Goal: Task Accomplishment & Management: Complete application form

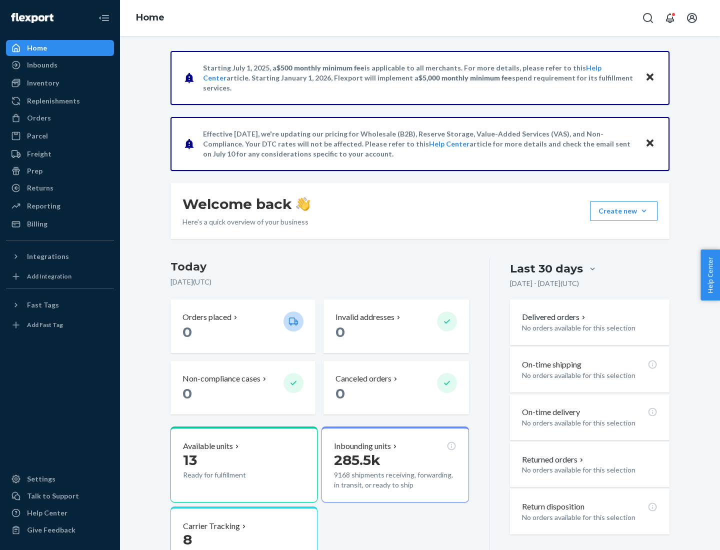
click at [644, 211] on button "Create new Create new inbound Create new order Create new product" at bounding box center [623, 211] width 67 height 20
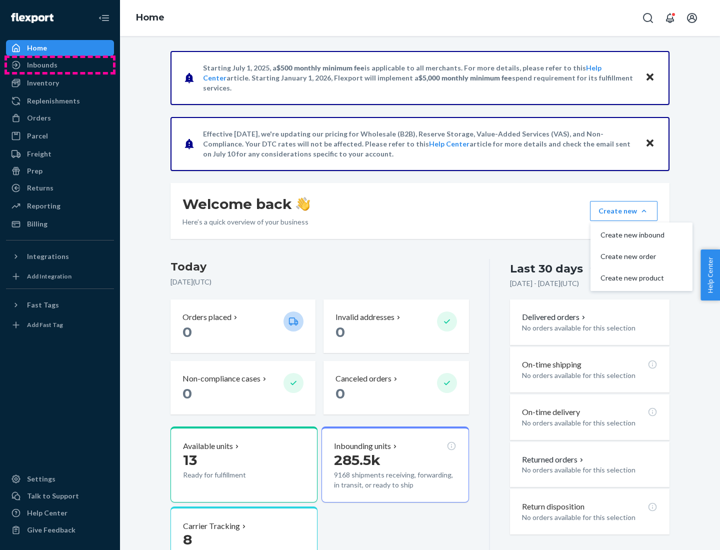
click at [60, 65] on div "Inbounds" at bounding box center [60, 65] width 106 height 14
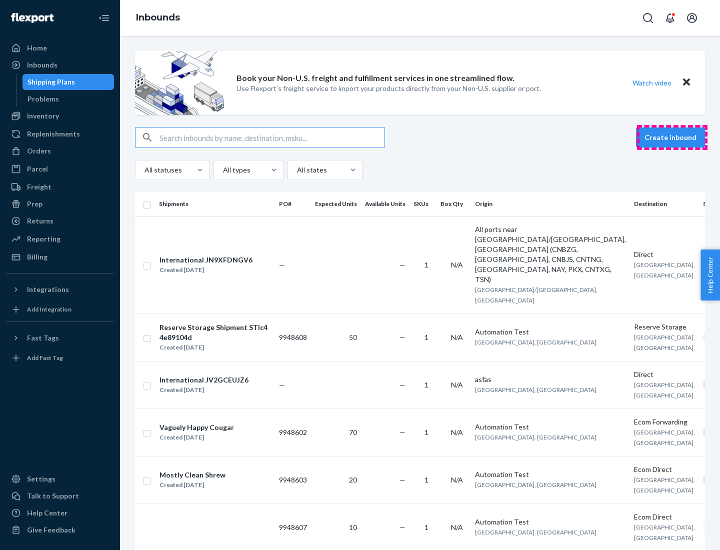
click at [672, 137] on button "Create inbound" at bounding box center [670, 137] width 69 height 20
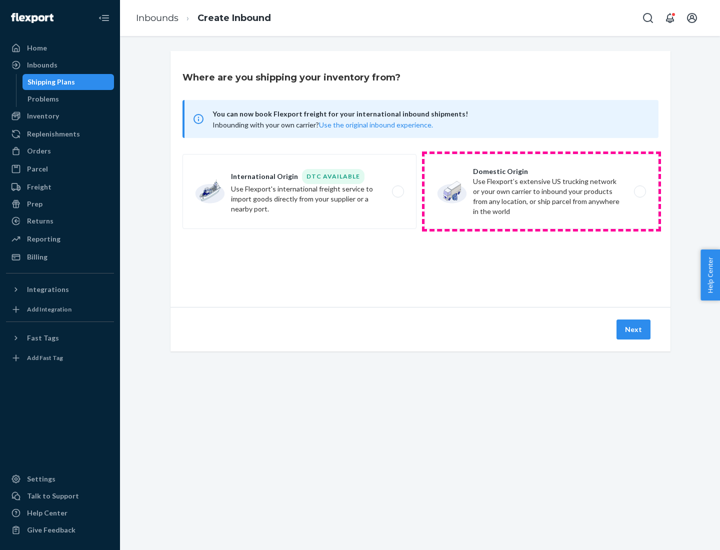
click at [541, 191] on label "Domestic Origin Use Flexport’s extensive US trucking network or your own carrie…" at bounding box center [541, 191] width 234 height 75
click at [639, 191] on input "Domestic Origin Use Flexport’s extensive US trucking network or your own carrie…" at bounding box center [642, 191] width 6 height 6
radio input "true"
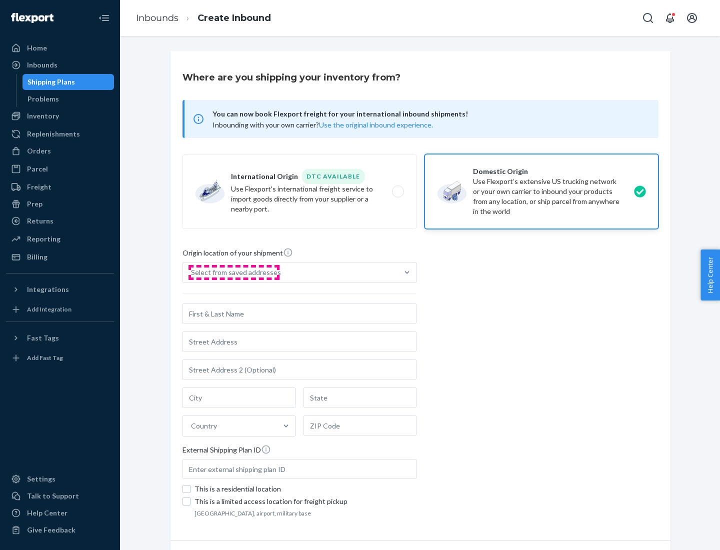
click at [233, 272] on div "Select from saved addresses" at bounding box center [236, 272] width 90 height 10
click at [192, 272] on input "Select from saved addresses" at bounding box center [191, 272] width 1 height 10
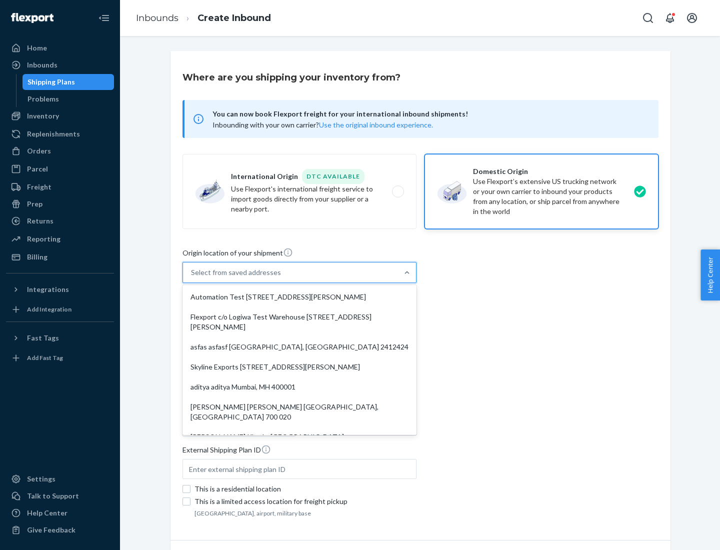
scroll to position [4, 0]
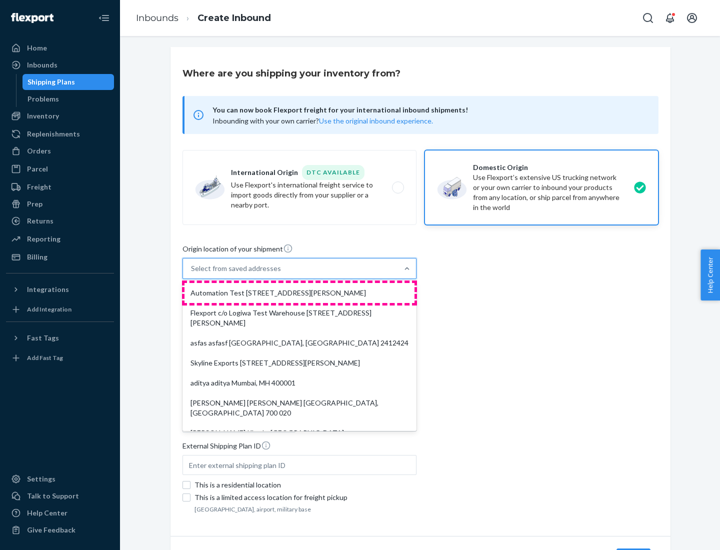
click at [299, 293] on div "Automation Test [STREET_ADDRESS][PERSON_NAME]" at bounding box center [299, 293] width 230 height 20
click at [192, 273] on input "option Automation Test [STREET_ADDRESS][PERSON_NAME]. 9 results available. Use …" at bounding box center [191, 268] width 1 height 10
type input "Automation Test"
type input "9th Floor"
type input "[GEOGRAPHIC_DATA]"
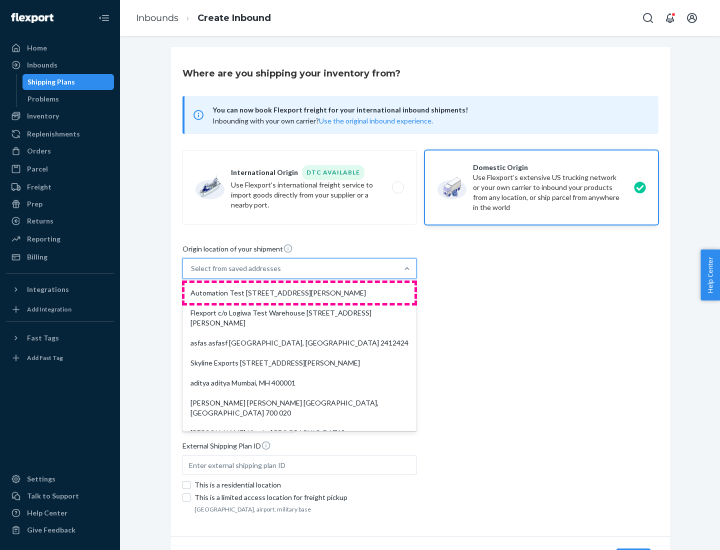
type input "CA"
type input "94104"
type input "[STREET_ADDRESS][PERSON_NAME]"
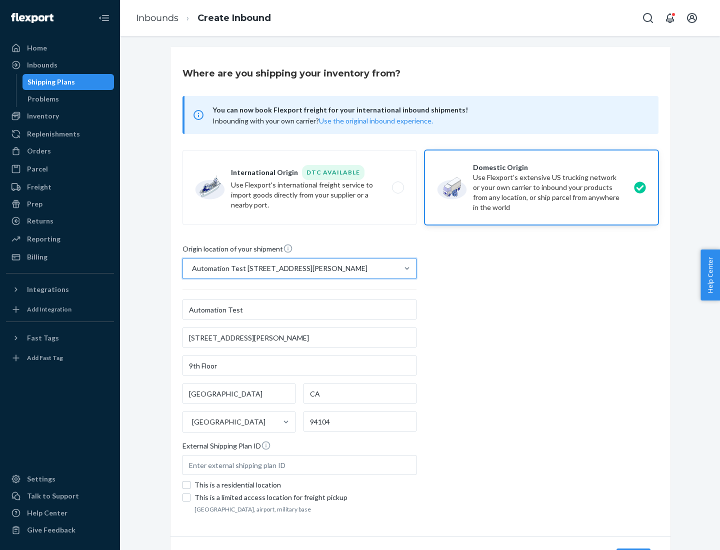
scroll to position [58, 0]
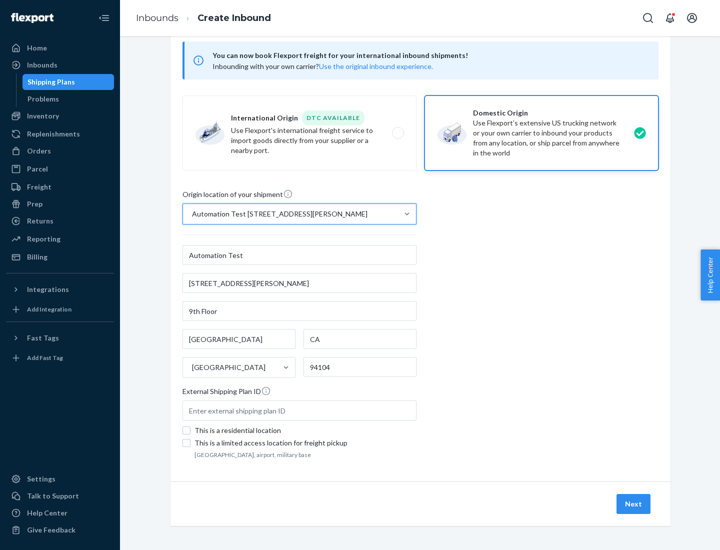
click at [634, 504] on button "Next" at bounding box center [633, 504] width 34 height 20
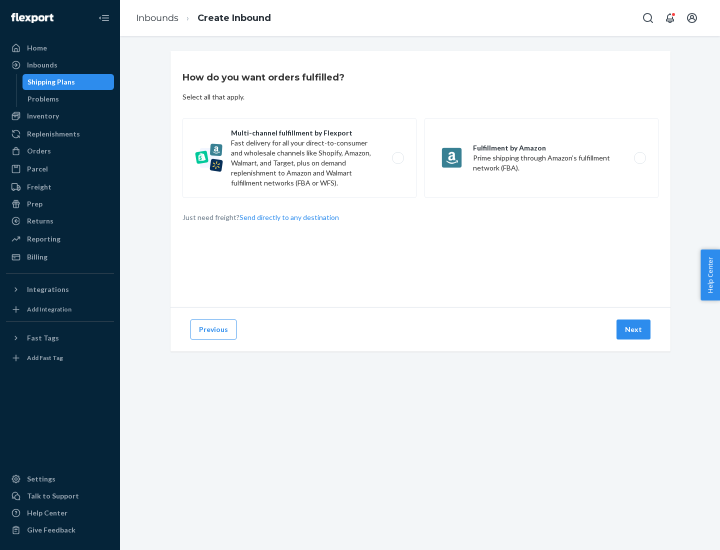
click at [299, 158] on label "Multi-channel fulfillment by Flexport Fast delivery for all your direct-to-cons…" at bounding box center [299, 158] width 234 height 80
click at [397, 158] on input "Multi-channel fulfillment by Flexport Fast delivery for all your direct-to-cons…" at bounding box center [400, 158] width 6 height 6
radio input "true"
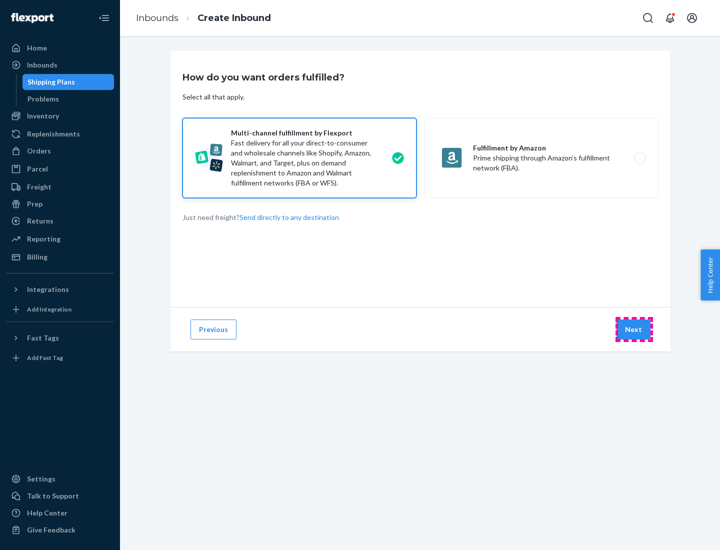
click at [634, 329] on button "Next" at bounding box center [633, 329] width 34 height 20
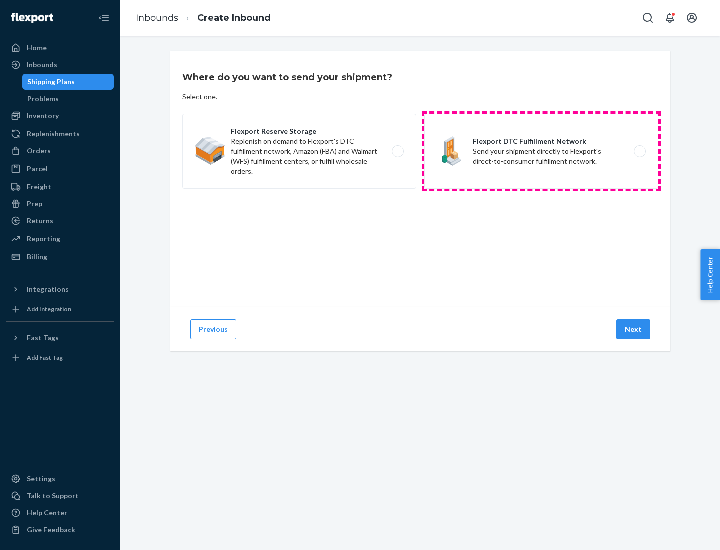
click at [541, 151] on label "Flexport DTC Fulfillment Network Send your shipment directly to Flexport's dire…" at bounding box center [541, 151] width 234 height 75
click at [639, 151] on input "Flexport DTC Fulfillment Network Send your shipment directly to Flexport's dire…" at bounding box center [642, 151] width 6 height 6
radio input "true"
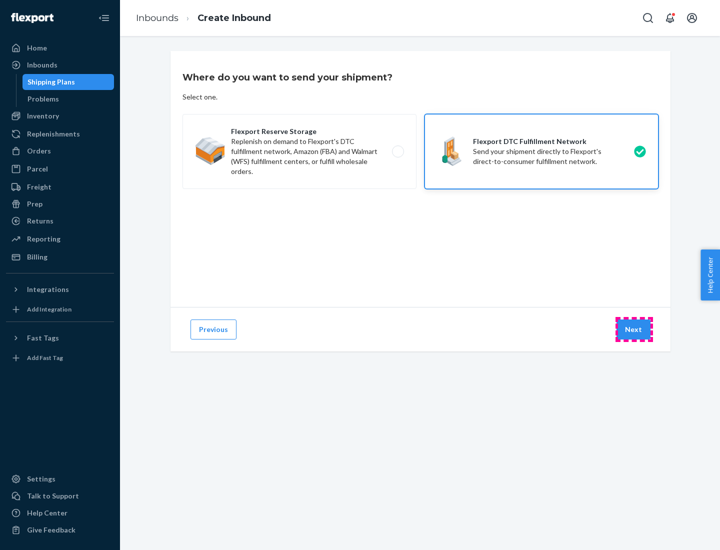
click at [634, 329] on button "Next" at bounding box center [633, 329] width 34 height 20
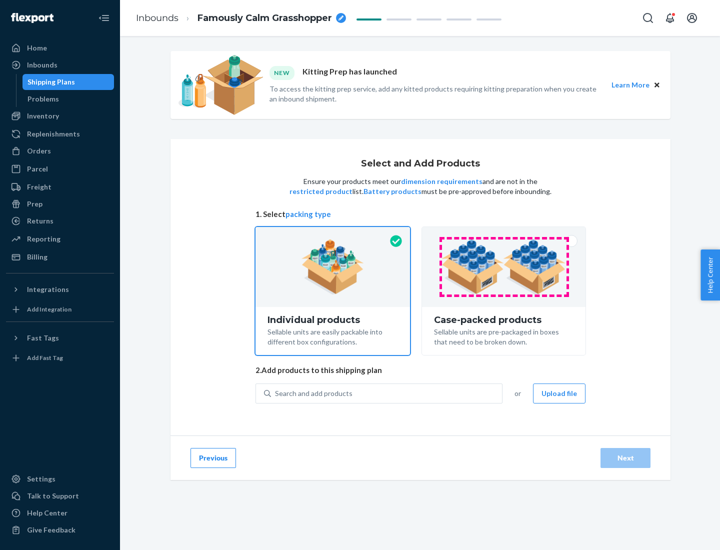
click at [504, 267] on img at bounding box center [503, 266] width 124 height 55
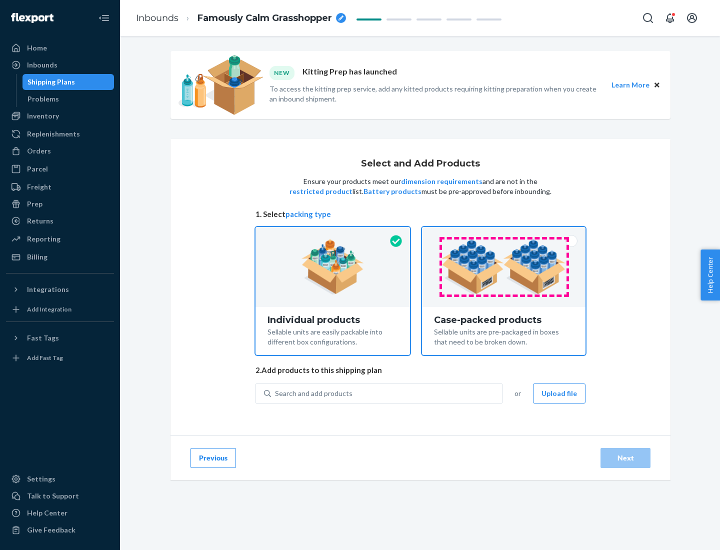
click at [504, 233] on input "Case-packed products Sellable units are pre-packaged in boxes that need to be b…" at bounding box center [503, 230] width 6 height 6
radio input "true"
radio input "false"
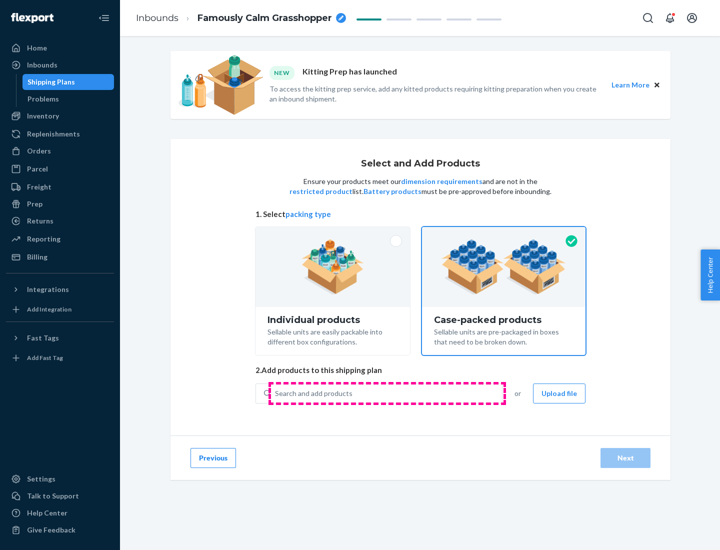
click at [387, 393] on div "Search and add products" at bounding box center [386, 393] width 231 height 18
click at [276, 393] on input "Search and add products" at bounding box center [275, 393] width 1 height 10
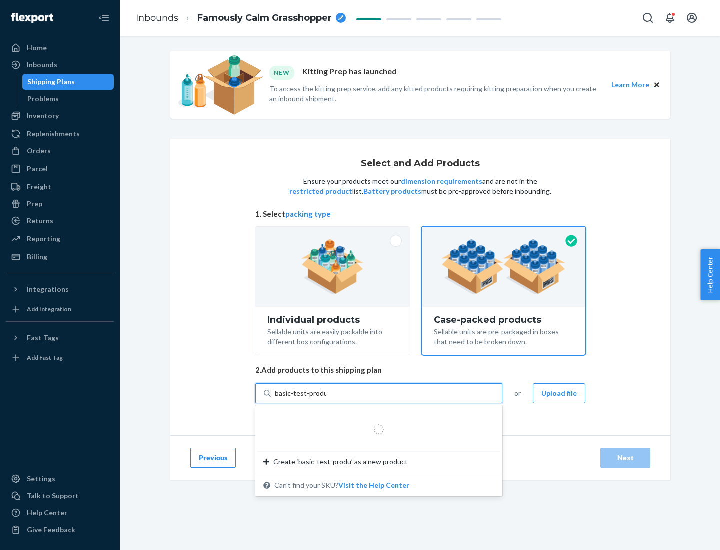
type input "basic-test-product-1"
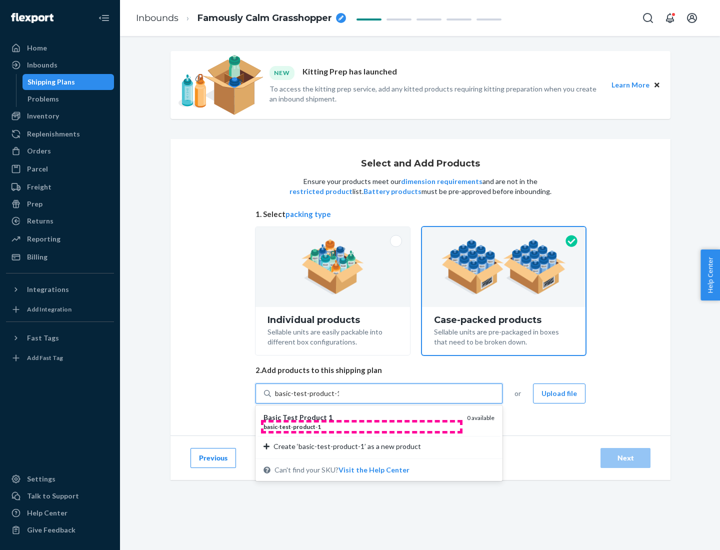
click at [361, 426] on div "basic - test - product - 1" at bounding box center [360, 426] width 195 height 8
click at [339, 398] on input "basic-test-product-1" at bounding box center [307, 393] width 64 height 10
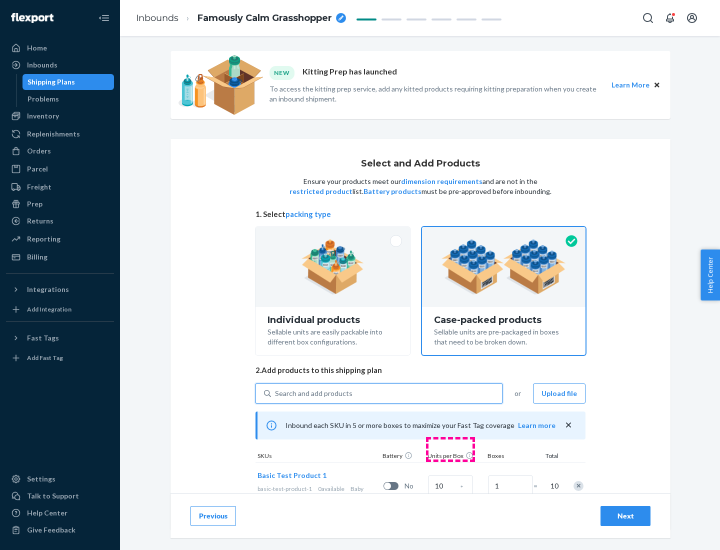
scroll to position [36, 0]
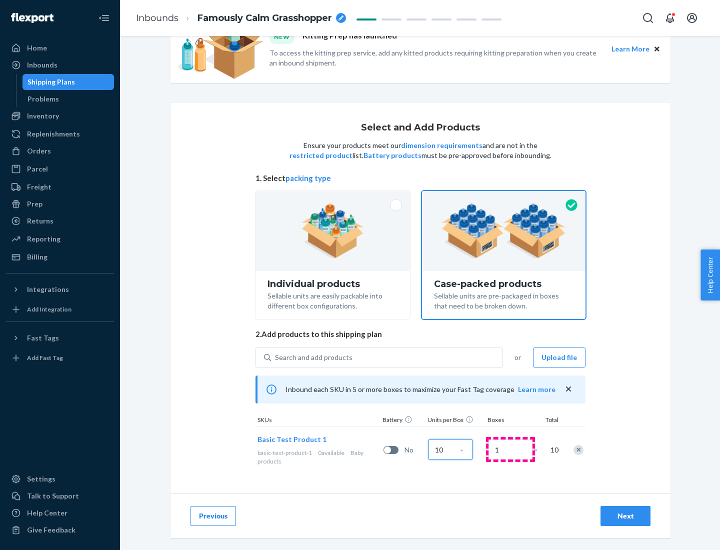
type input "10"
type input "7"
click at [625, 516] on div "Next" at bounding box center [625, 516] width 33 height 10
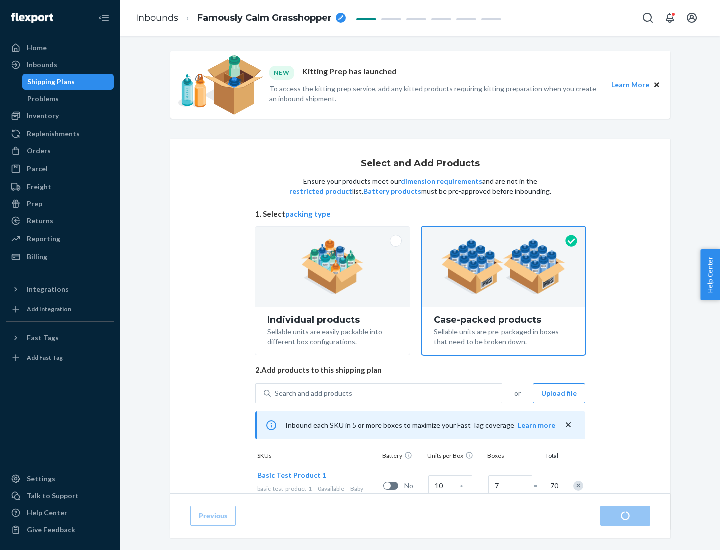
radio input "true"
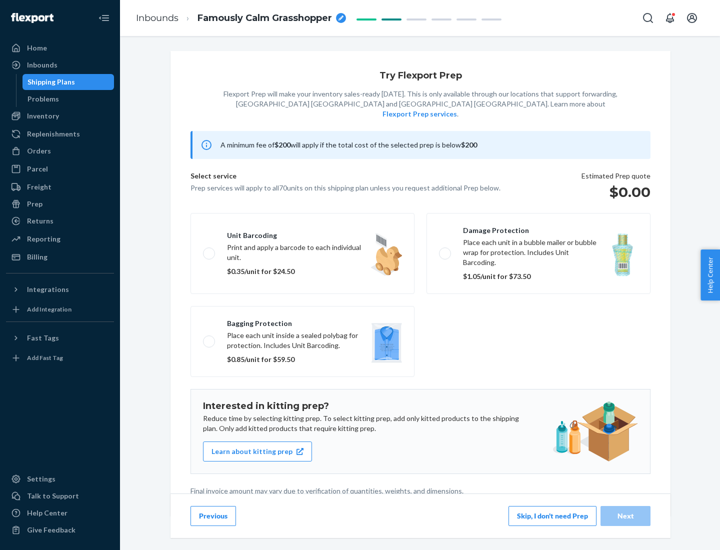
scroll to position [2, 0]
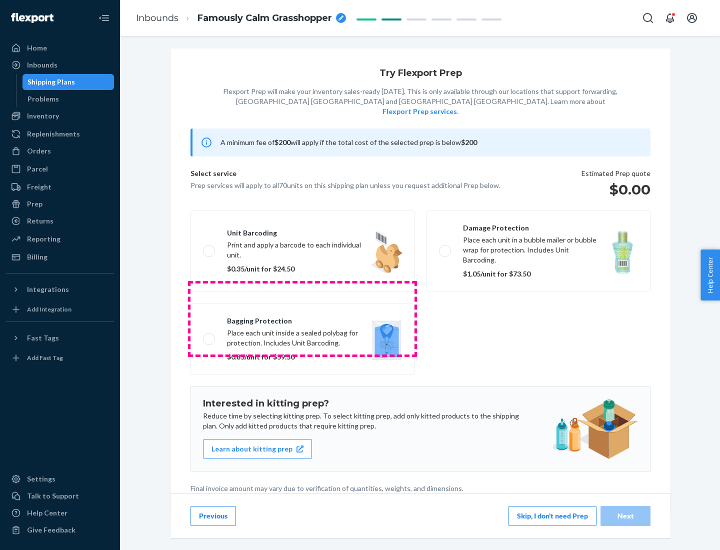
click at [302, 318] on label "Bagging protection Place each unit inside a sealed polybag for protection. Incl…" at bounding box center [302, 338] width 224 height 71
click at [209, 335] on input "Bagging protection Place each unit inside a sealed polybag for protection. Incl…" at bounding box center [206, 338] width 6 height 6
checkbox input "true"
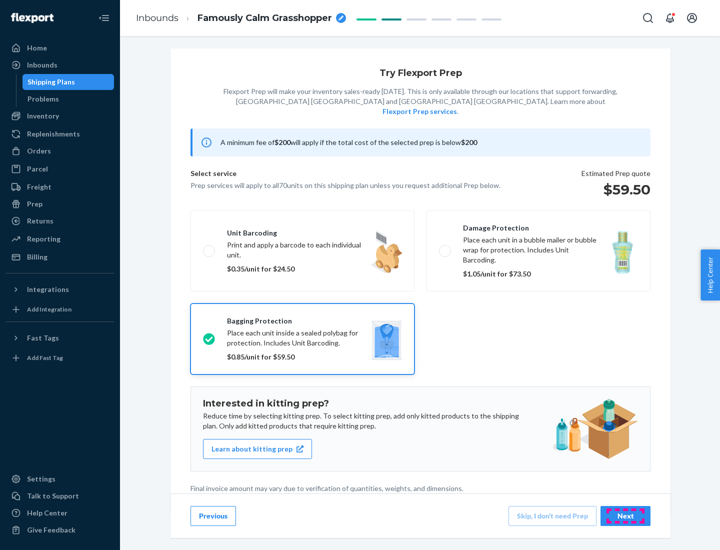
click at [625, 515] on div "Next" at bounding box center [625, 516] width 33 height 10
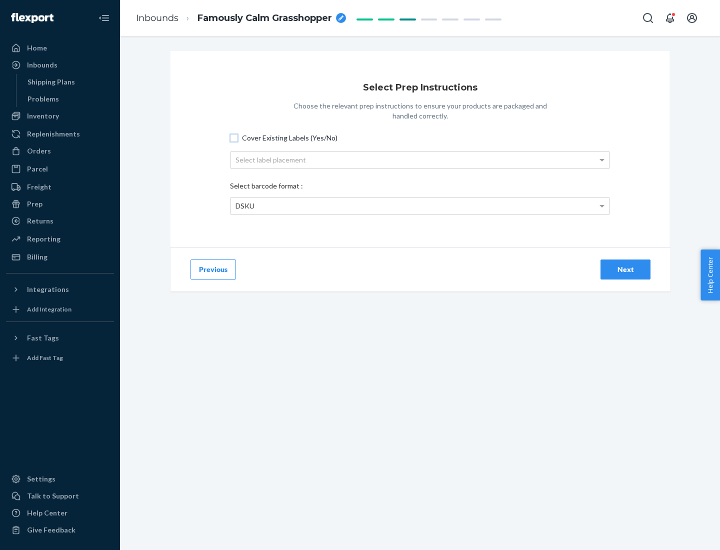
click at [234, 137] on input "Cover Existing Labels (Yes/No)" at bounding box center [234, 138] width 8 height 8
checkbox input "true"
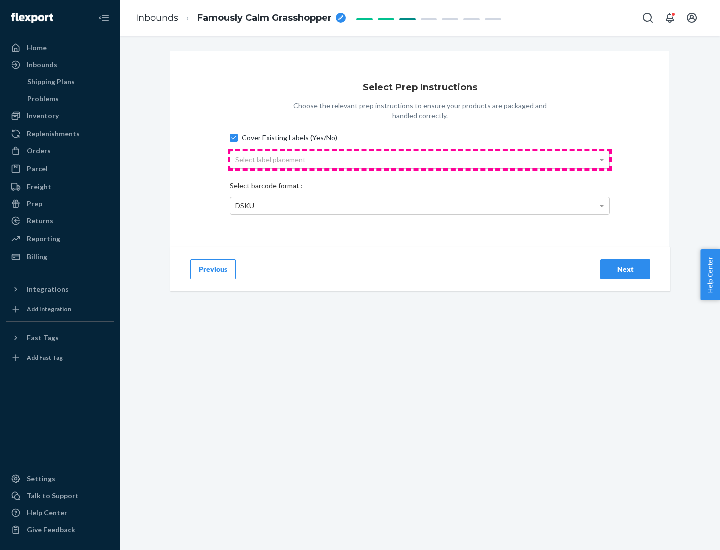
click at [420, 159] on div "Select label placement" at bounding box center [419, 159] width 379 height 17
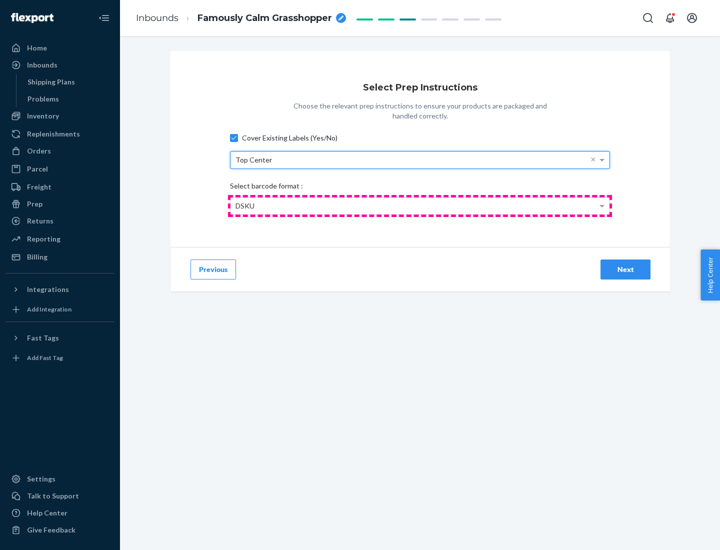
click at [420, 205] on div "DSKU" at bounding box center [419, 205] width 379 height 17
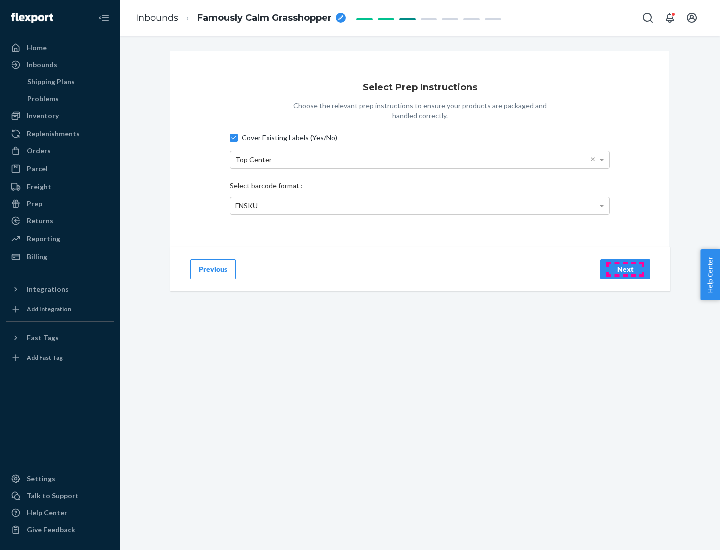
click at [625, 269] on div "Next" at bounding box center [625, 269] width 33 height 10
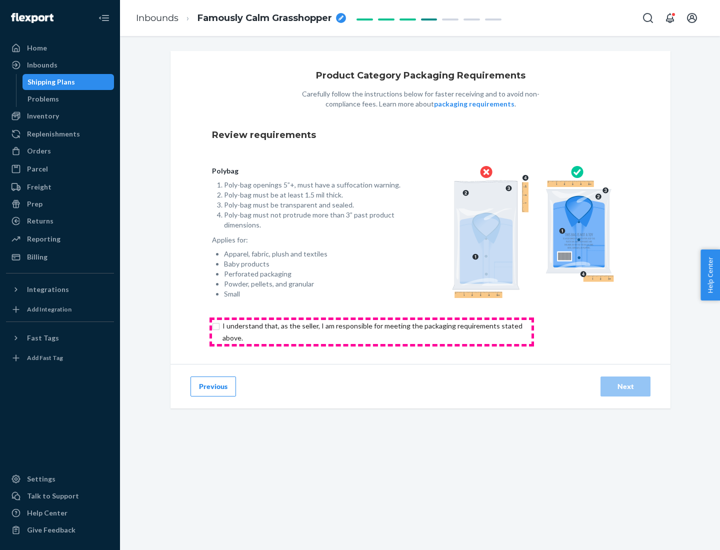
click at [371, 331] on input "checkbox" at bounding box center [378, 332] width 332 height 24
checkbox input "true"
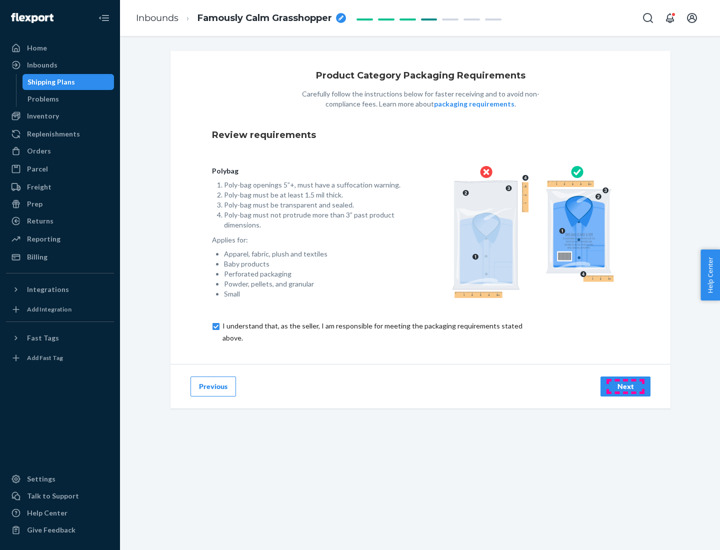
click at [625, 386] on div "Next" at bounding box center [625, 386] width 33 height 10
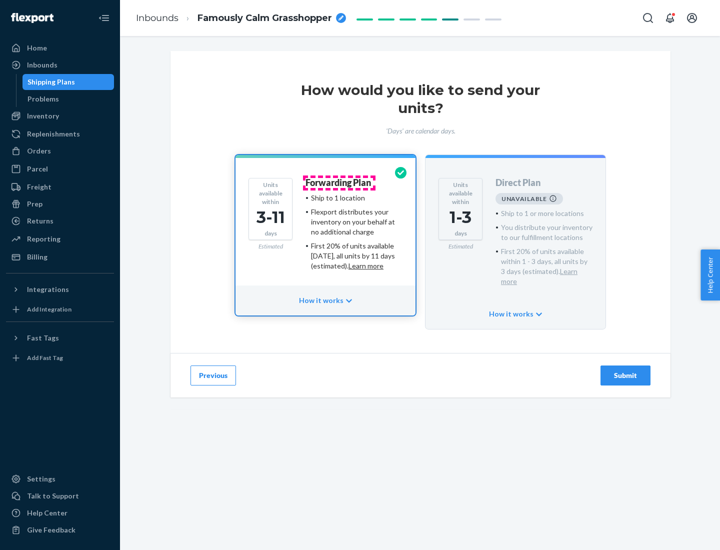
click at [339, 182] on h4 "Forwarding Plan" at bounding box center [337, 183] width 65 height 10
click at [625, 370] on div "Submit" at bounding box center [625, 375] width 33 height 10
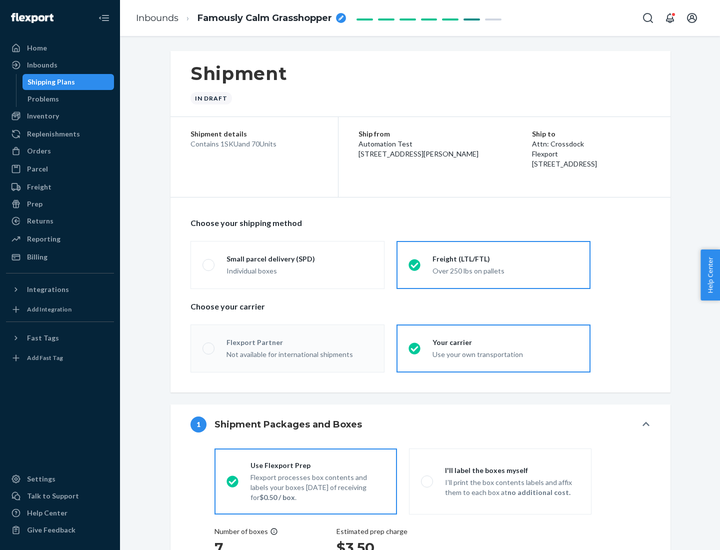
radio input "true"
radio input "false"
radio input "true"
radio input "false"
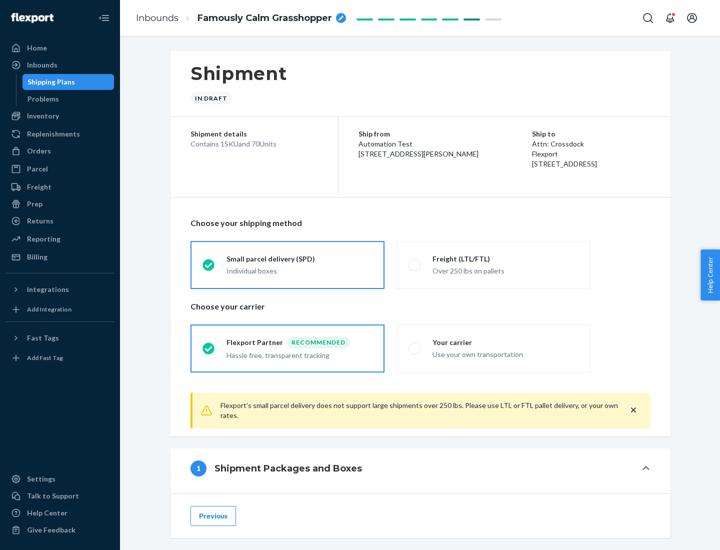
click at [493, 264] on div "Over 250 lbs on pallets" at bounding box center [505, 270] width 146 height 12
click at [415, 264] on input "Freight (LTL/FTL) Over 250 lbs on pallets" at bounding box center [411, 264] width 6 height 6
radio input "true"
radio input "false"
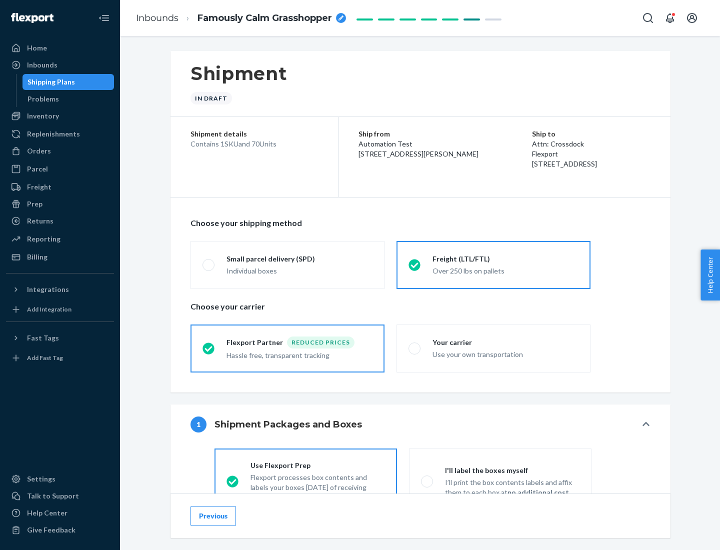
scroll to position [55, 0]
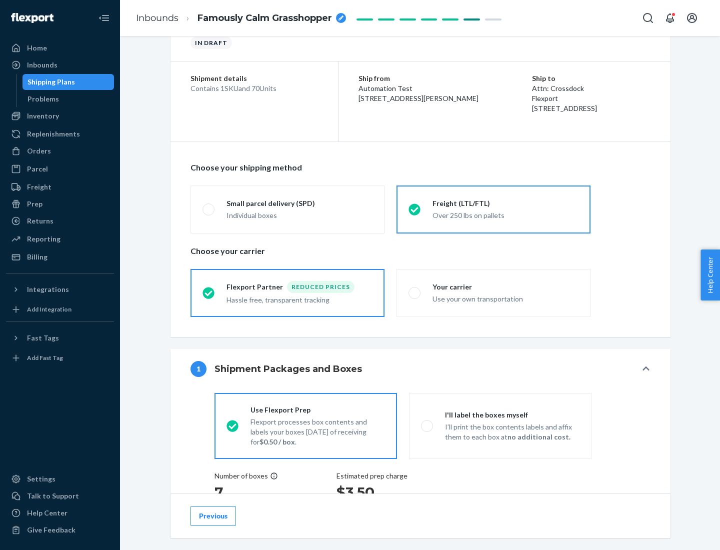
click at [287, 293] on div "Hassle free, transparent tracking" at bounding box center [299, 299] width 146 height 12
click at [209, 292] on input "Flexport Partner Reduced prices Hassle free, transparent tracking" at bounding box center [205, 292] width 6 height 6
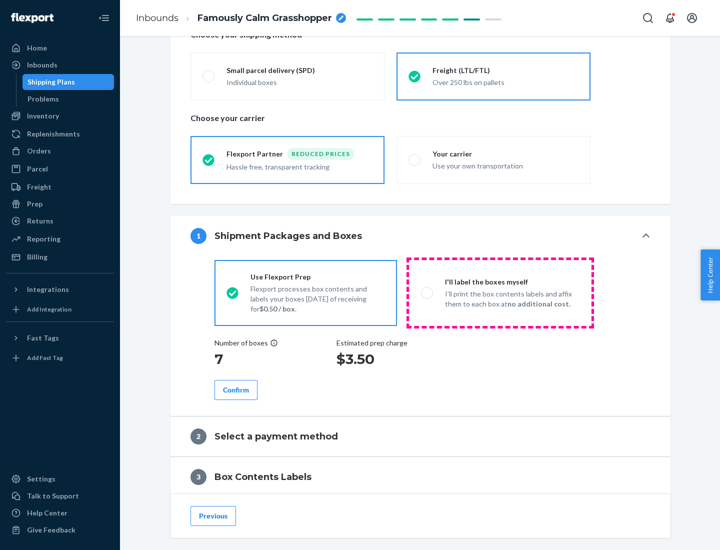
click at [500, 292] on p "I’ll print the box contents labels and affix them to each box at no additional …" at bounding box center [512, 299] width 134 height 20
click at [427, 292] on input "I'll label the boxes myself I’ll print the box contents labels and affix them t…" at bounding box center [424, 292] width 6 height 6
radio input "true"
radio input "false"
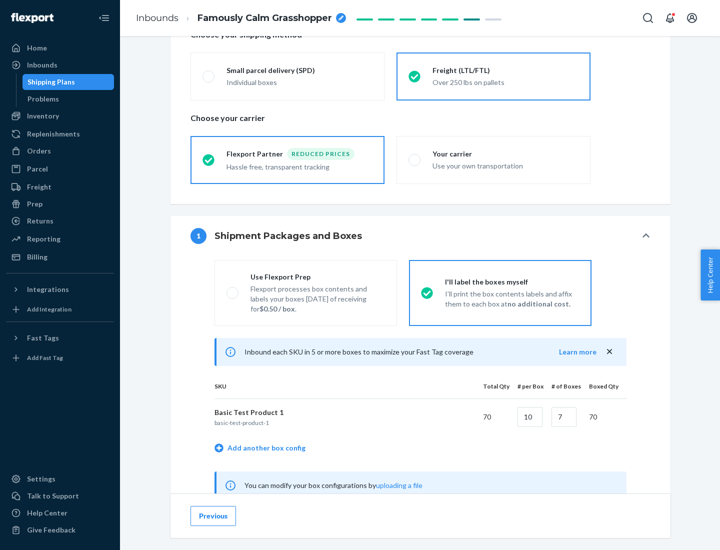
scroll to position [312, 0]
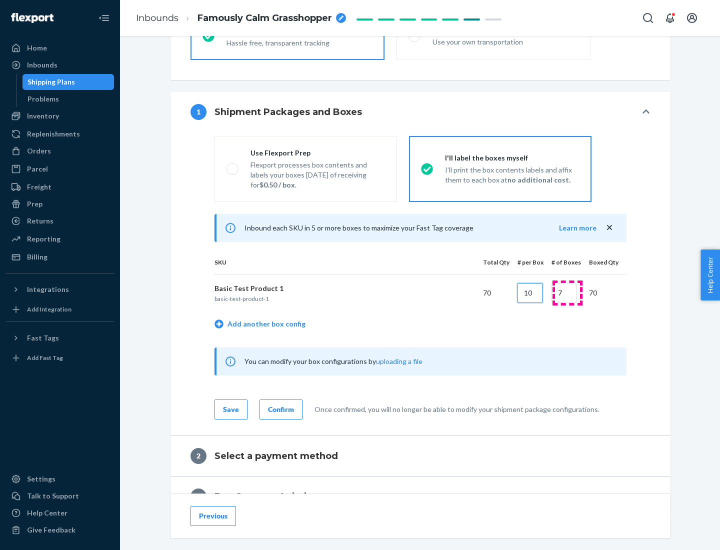
type input "10"
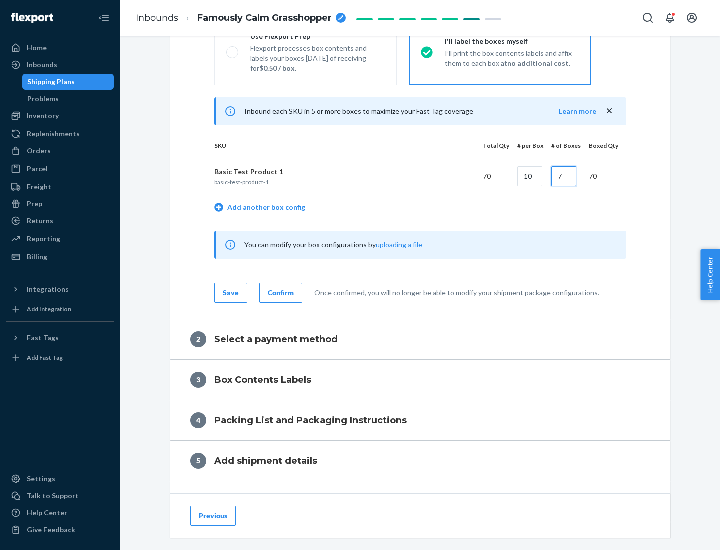
type input "7"
click at [279, 292] on div "Confirm" at bounding box center [281, 293] width 26 height 10
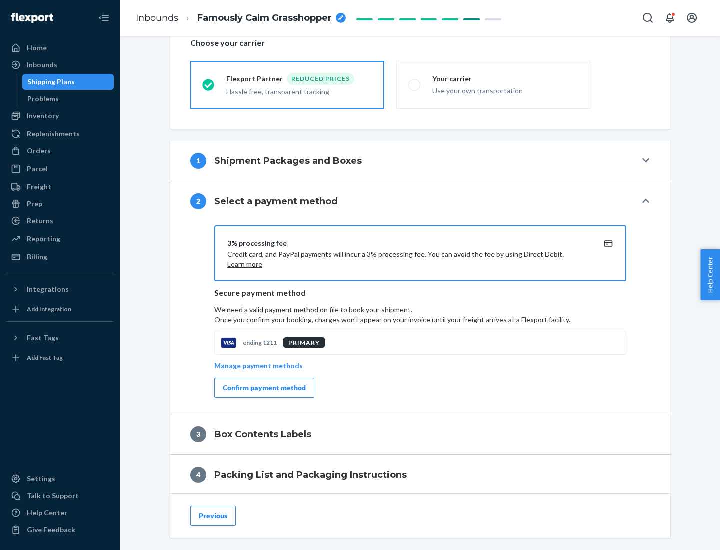
scroll to position [358, 0]
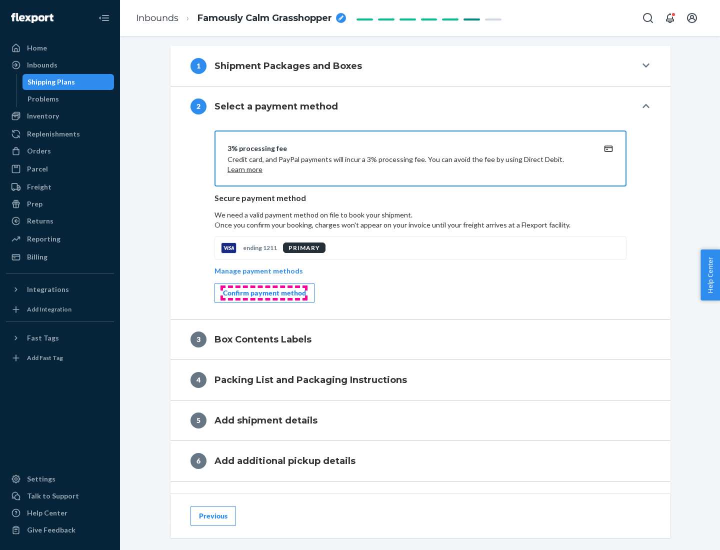
click at [263, 293] on div "Confirm payment method" at bounding box center [264, 293] width 83 height 10
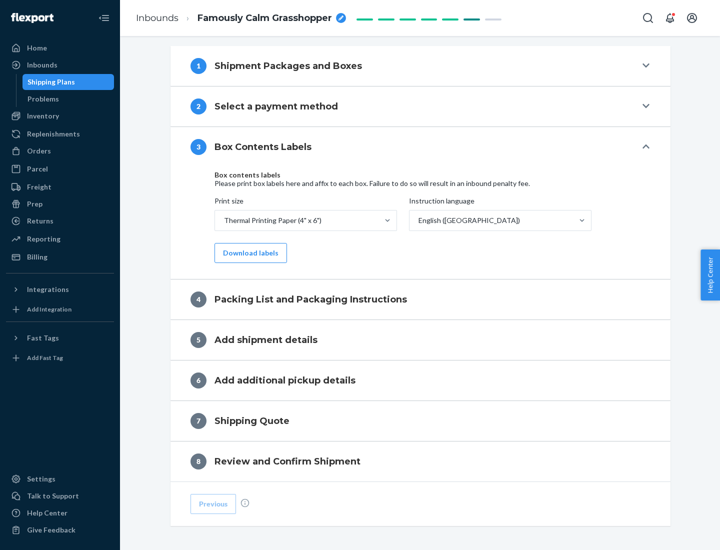
scroll to position [318, 0]
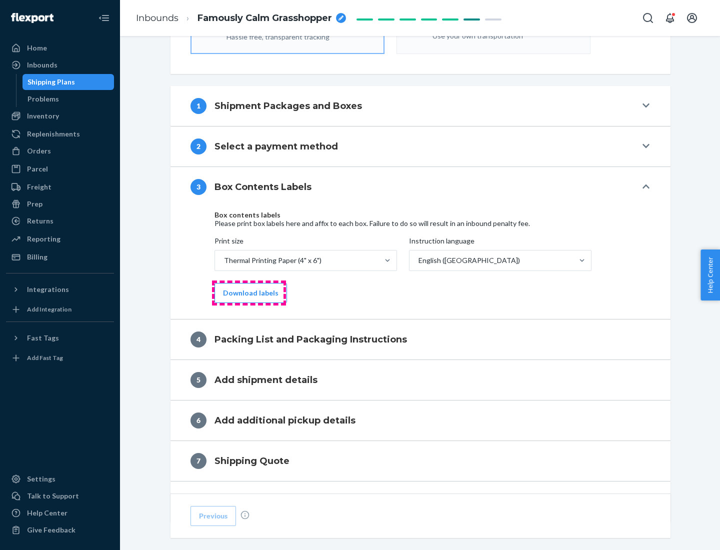
click at [248, 293] on button "Download labels" at bounding box center [250, 293] width 72 height 20
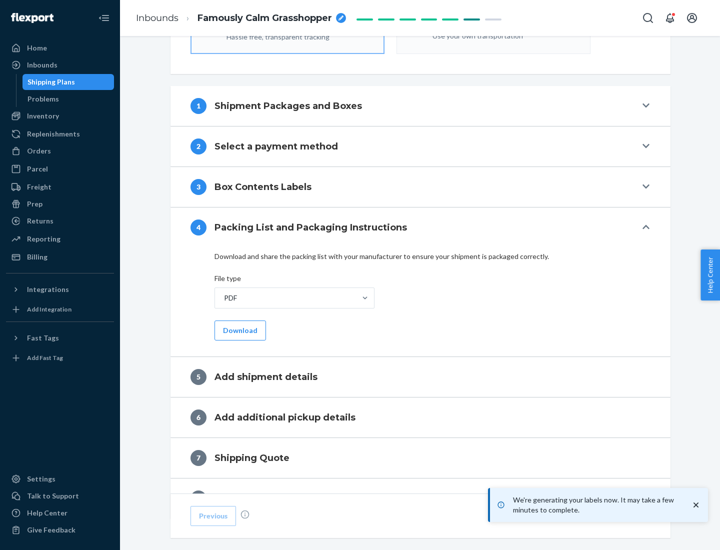
scroll to position [356, 0]
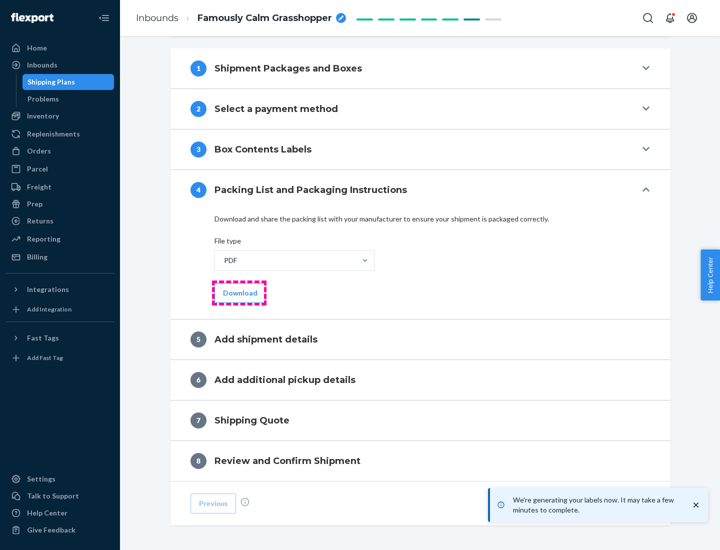
click at [239, 292] on button "Download" at bounding box center [239, 293] width 51 height 20
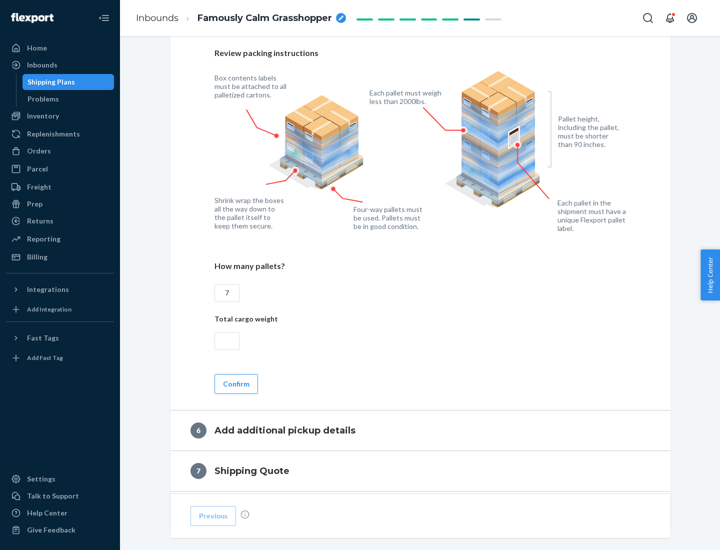
scroll to position [689, 0]
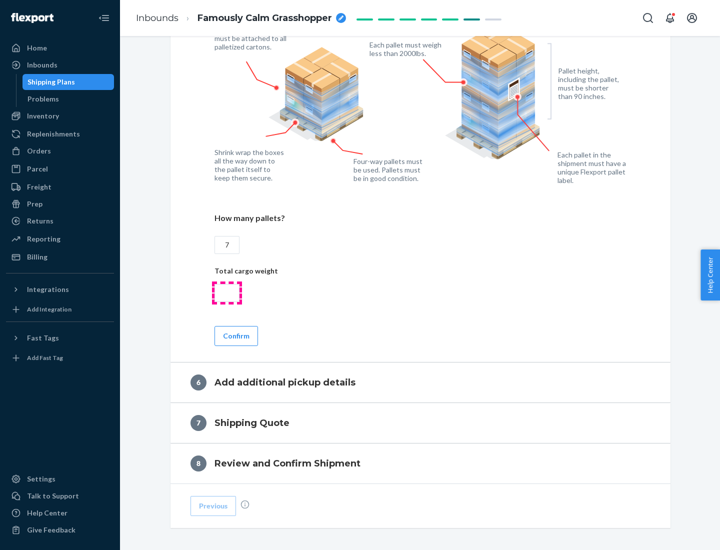
type input "7"
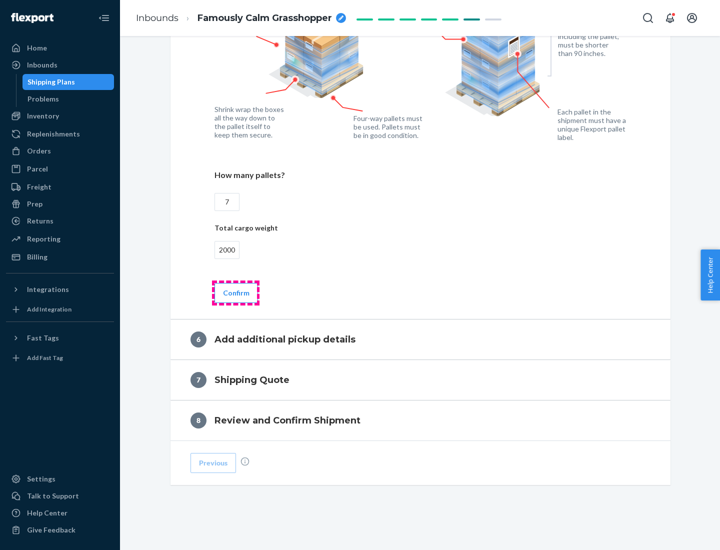
type input "2000"
click at [235, 292] on button "Confirm" at bounding box center [235, 293] width 43 height 20
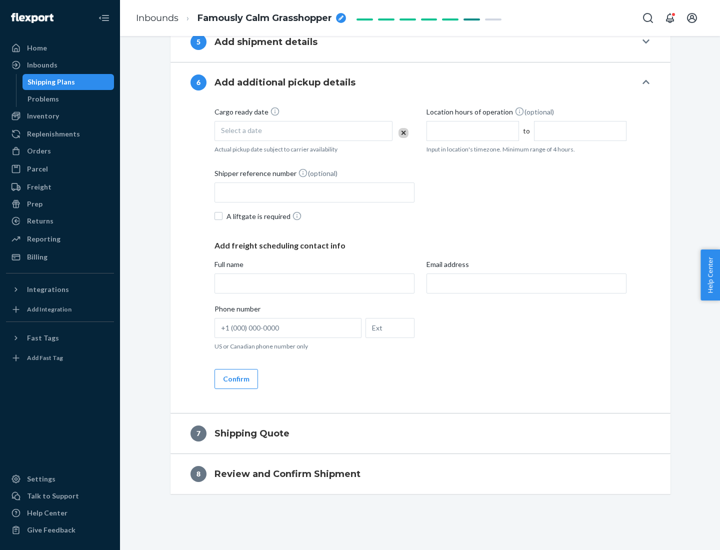
scroll to position [382, 0]
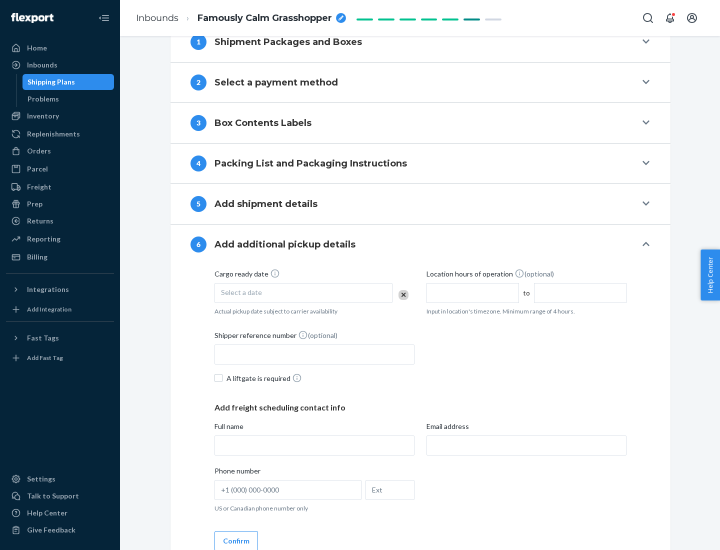
click at [303, 292] on div "Select a date" at bounding box center [303, 293] width 178 height 20
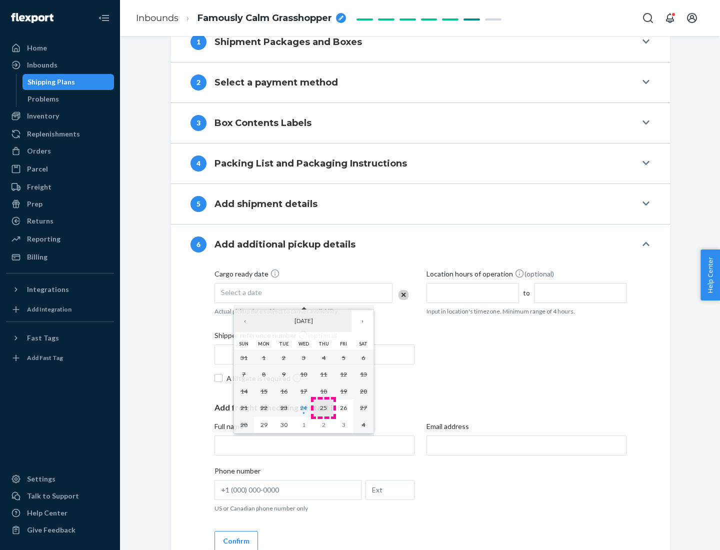
click at [323, 407] on abbr "25" at bounding box center [323, 407] width 7 height 7
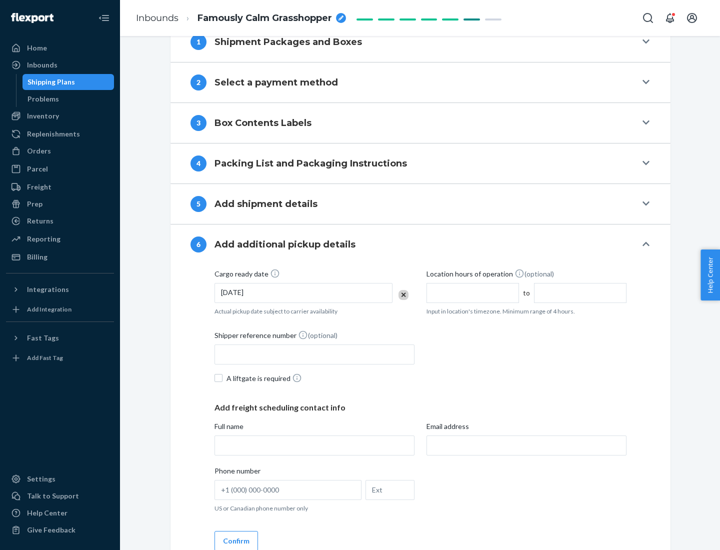
scroll to position [535, 0]
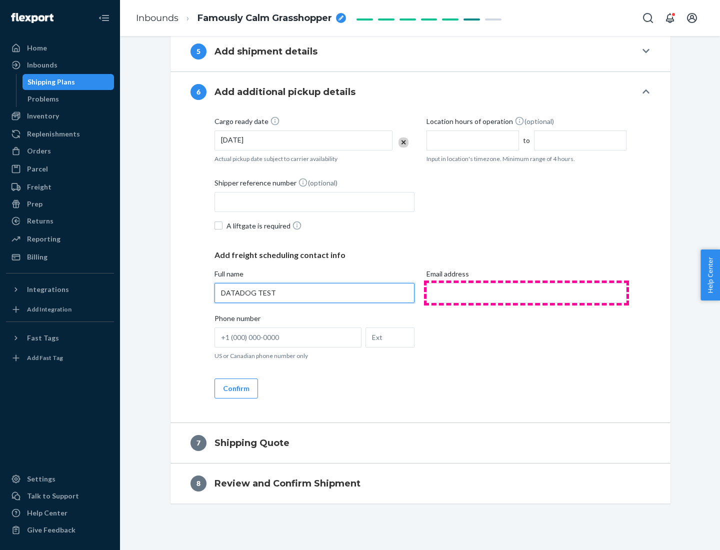
type input "DATADOG TEST"
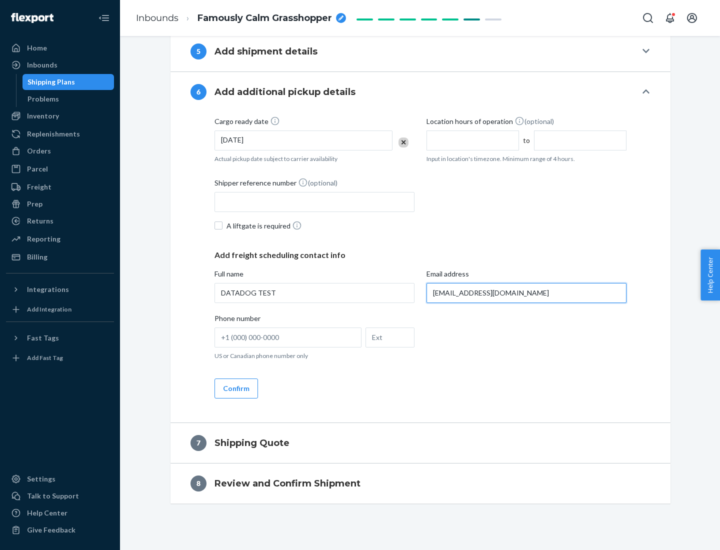
scroll to position [544, 0]
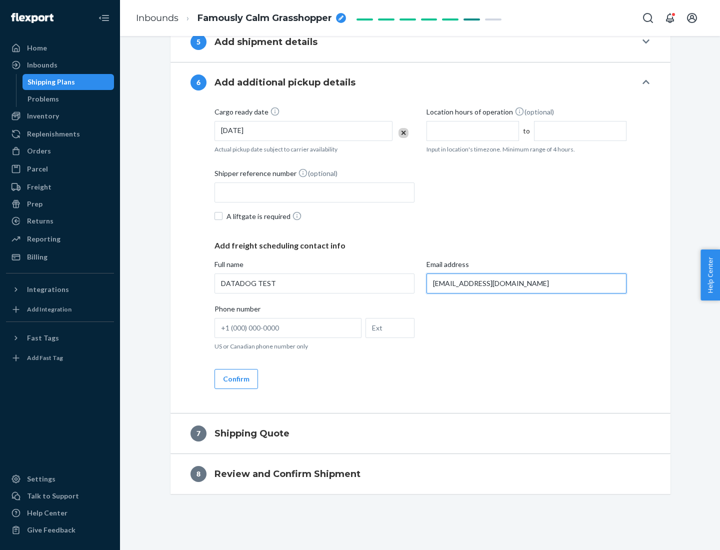
type input "[EMAIL_ADDRESS][DOMAIN_NAME]"
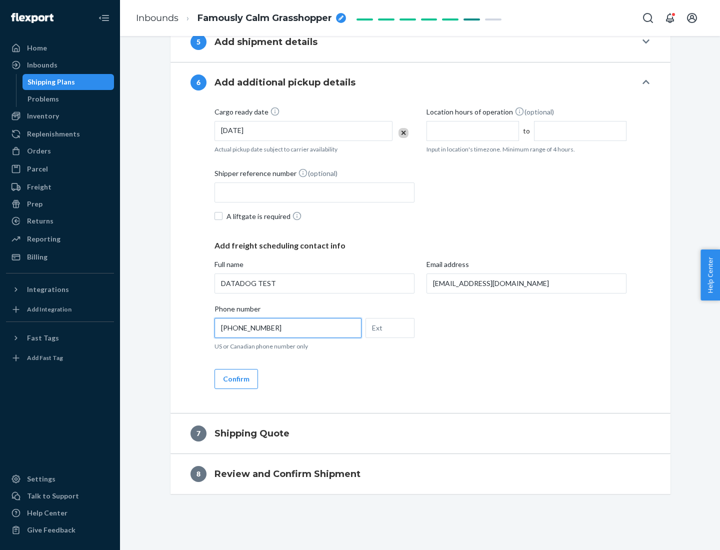
type input "[PHONE_NUMBER]"
click at [235, 378] on button "Confirm" at bounding box center [235, 379] width 43 height 20
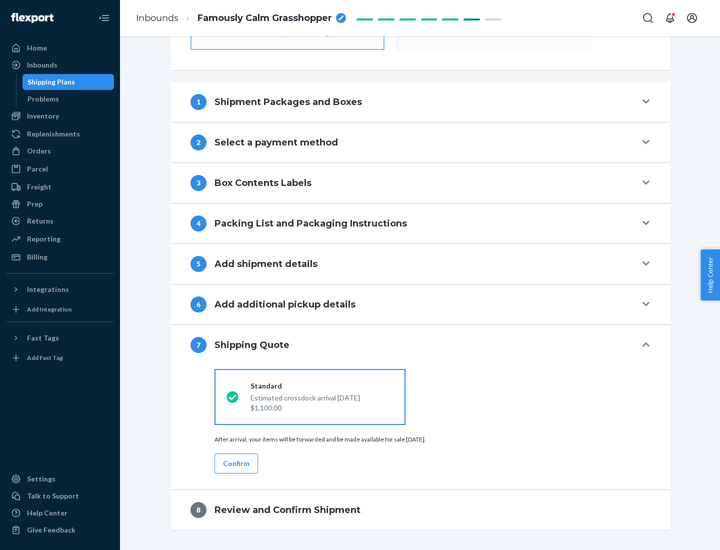
scroll to position [358, 0]
